Goal: Communication & Community: Answer question/provide support

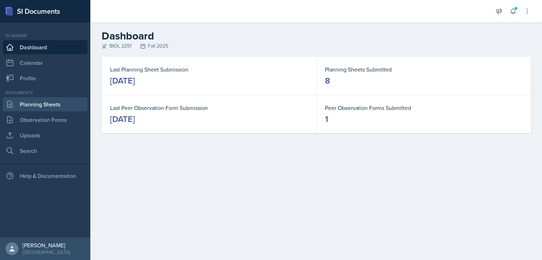
click at [28, 103] on link "Planning Sheets" at bounding box center [45, 104] width 85 height 14
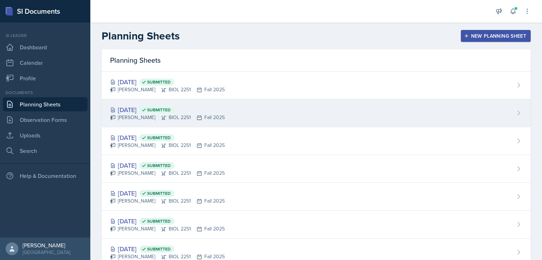
click at [133, 110] on div "[DATE] Submitted" at bounding box center [167, 110] width 115 height 10
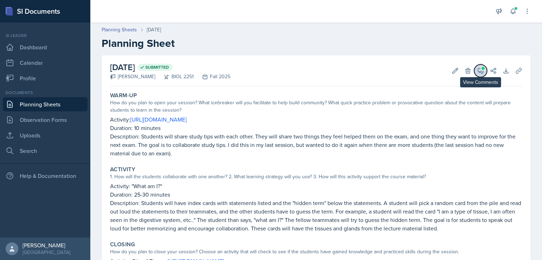
click at [481, 67] on span at bounding box center [483, 69] width 4 height 4
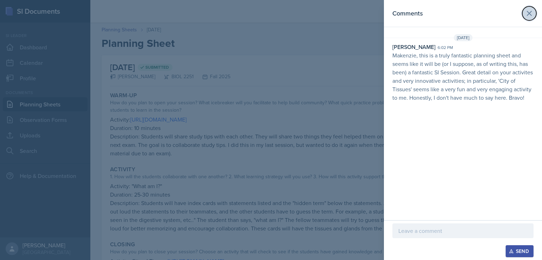
click at [530, 13] on icon at bounding box center [529, 13] width 4 height 4
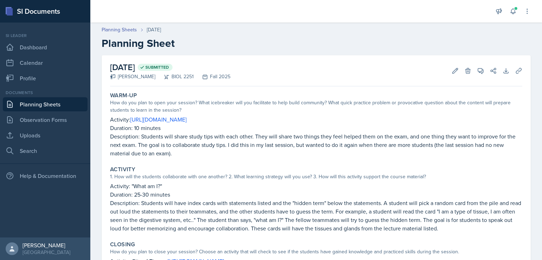
click at [31, 102] on link "Planning Sheets" at bounding box center [45, 104] width 85 height 14
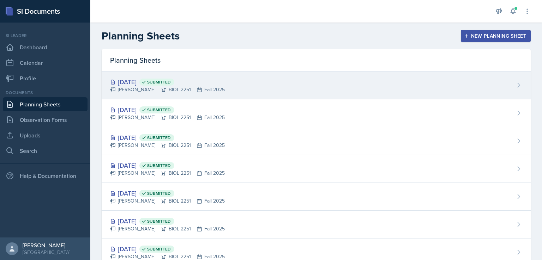
click at [150, 81] on div "[DATE] Submitted" at bounding box center [167, 82] width 115 height 10
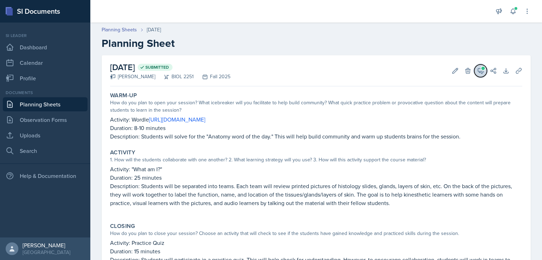
click at [475, 65] on button "View Comments" at bounding box center [480, 71] width 13 height 13
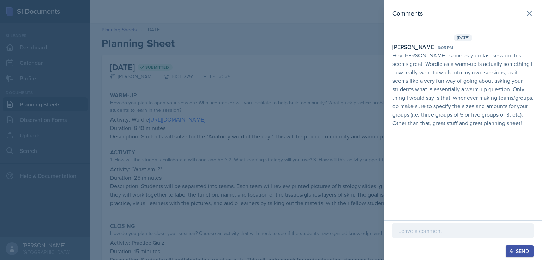
click at [306, 71] on div at bounding box center [271, 130] width 542 height 260
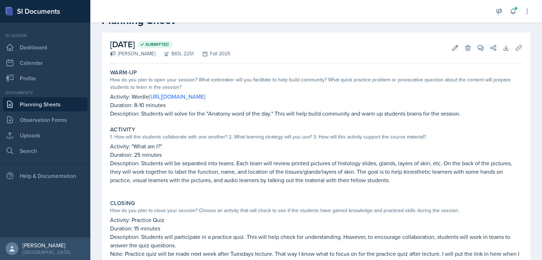
scroll to position [90, 0]
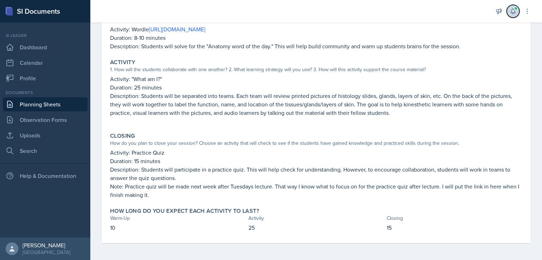
click at [518, 12] on button at bounding box center [513, 11] width 13 height 13
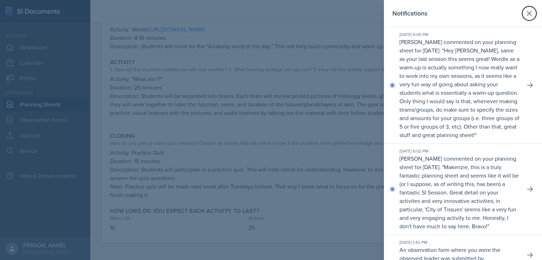
click at [522, 12] on button at bounding box center [529, 13] width 14 height 14
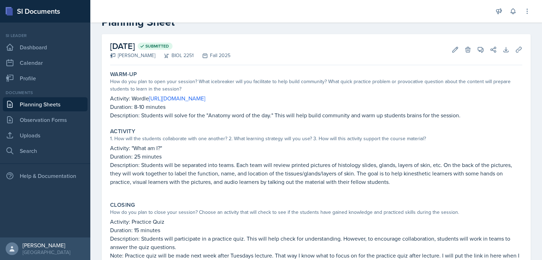
scroll to position [3, 0]
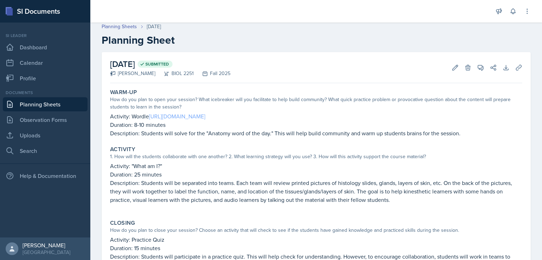
click at [205, 114] on link "[URL][DOMAIN_NAME]" at bounding box center [177, 117] width 56 height 8
click at [477, 68] on icon at bounding box center [480, 67] width 7 height 7
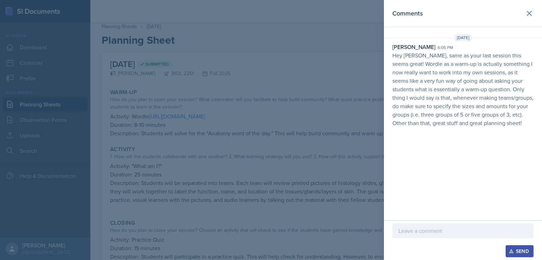
click at [213, 174] on div at bounding box center [271, 130] width 542 height 260
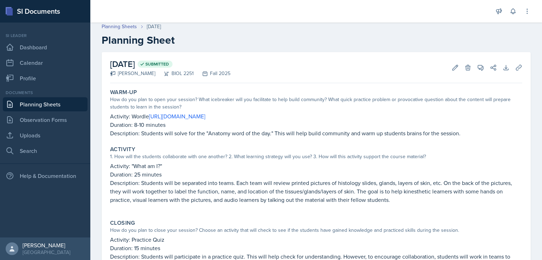
click at [34, 105] on link "Planning Sheets" at bounding box center [45, 104] width 85 height 14
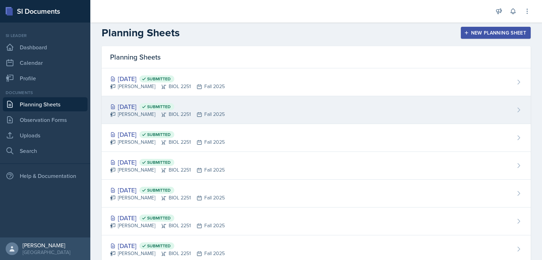
click at [137, 105] on div "[DATE] Submitted" at bounding box center [167, 107] width 115 height 10
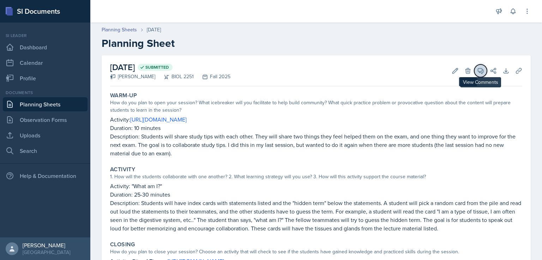
click at [477, 71] on icon at bounding box center [480, 70] width 7 height 7
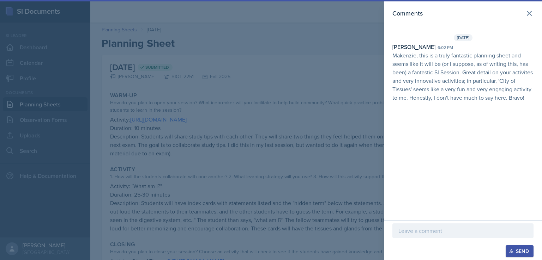
click at [440, 229] on p at bounding box center [462, 231] width 129 height 8
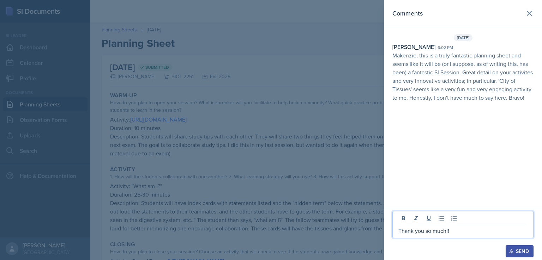
click at [528, 254] on div "Send" at bounding box center [519, 252] width 19 height 6
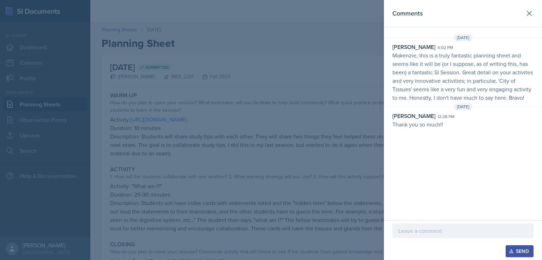
click at [205, 82] on div at bounding box center [271, 130] width 542 height 260
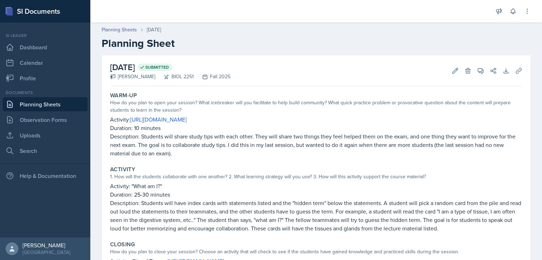
click at [45, 105] on link "Planning Sheets" at bounding box center [45, 104] width 85 height 14
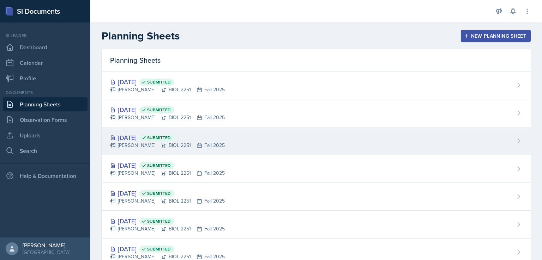
click at [133, 135] on div "[DATE] Submitted" at bounding box center [167, 138] width 115 height 10
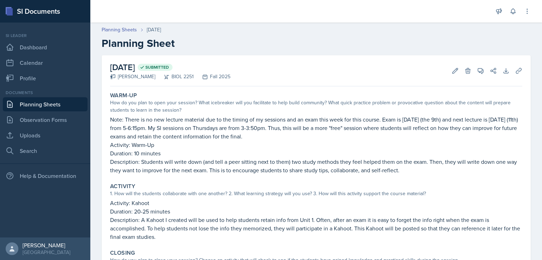
click at [52, 103] on link "Planning Sheets" at bounding box center [45, 104] width 85 height 14
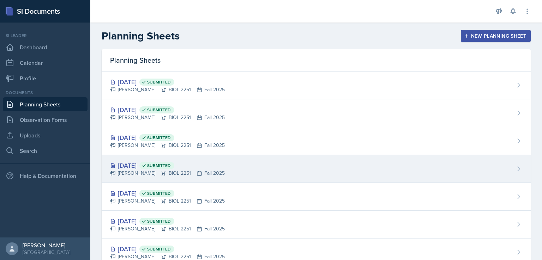
click at [137, 163] on div "[DATE] Submitted" at bounding box center [167, 166] width 115 height 10
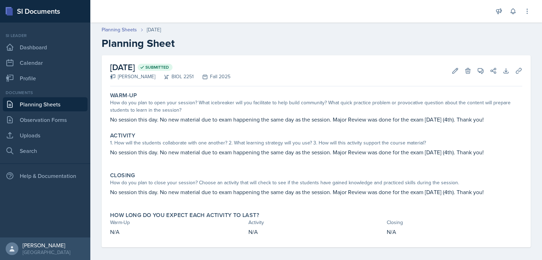
click at [46, 101] on link "Planning Sheets" at bounding box center [45, 104] width 85 height 14
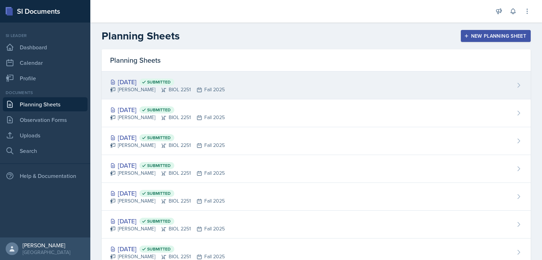
click at [127, 81] on div "[DATE] Submitted" at bounding box center [167, 82] width 115 height 10
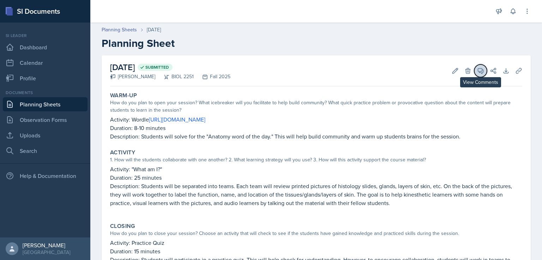
click at [478, 72] on icon at bounding box center [480, 70] width 5 height 5
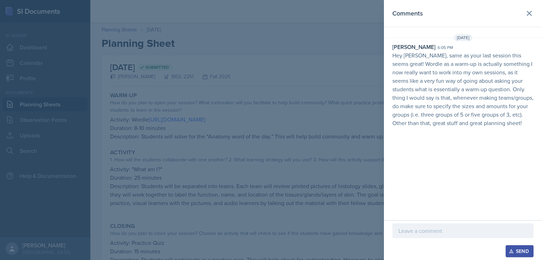
click at [446, 228] on p at bounding box center [462, 231] width 129 height 8
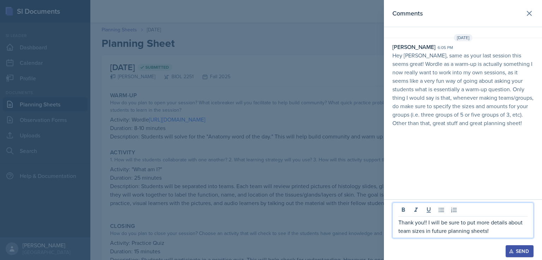
click at [515, 252] on div "Send" at bounding box center [519, 252] width 19 height 6
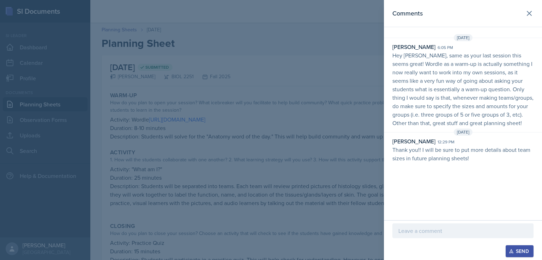
click at [119, 108] on div at bounding box center [271, 130] width 542 height 260
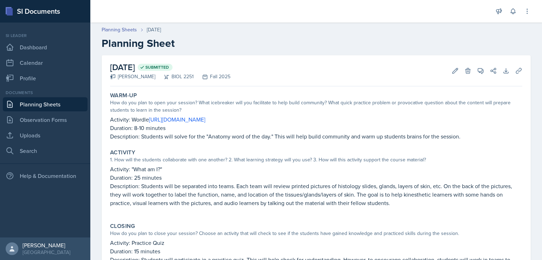
click at [11, 105] on icon at bounding box center [10, 104] width 8 height 8
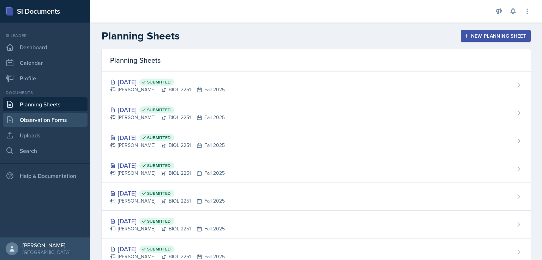
click at [50, 120] on link "Observation Forms" at bounding box center [45, 120] width 85 height 14
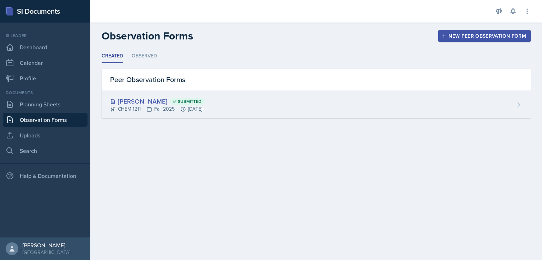
click at [127, 95] on div "[PERSON_NAME] Submitted CHEM 1211 Fall 2025 [DATE]" at bounding box center [316, 105] width 429 height 28
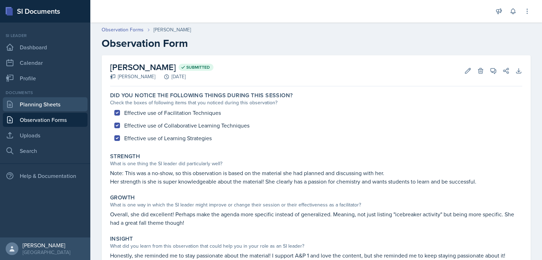
click at [64, 108] on link "Planning Sheets" at bounding box center [45, 104] width 85 height 14
